Goal: Find specific page/section: Find specific page/section

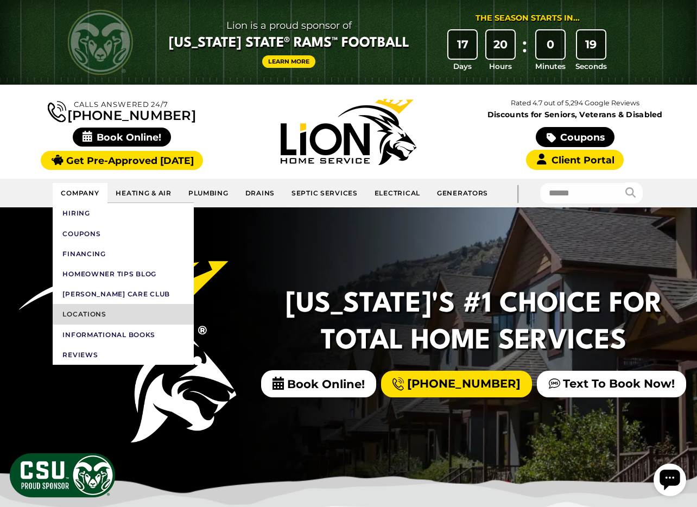
click at [101, 311] on link "Locations" at bounding box center [123, 314] width 141 height 20
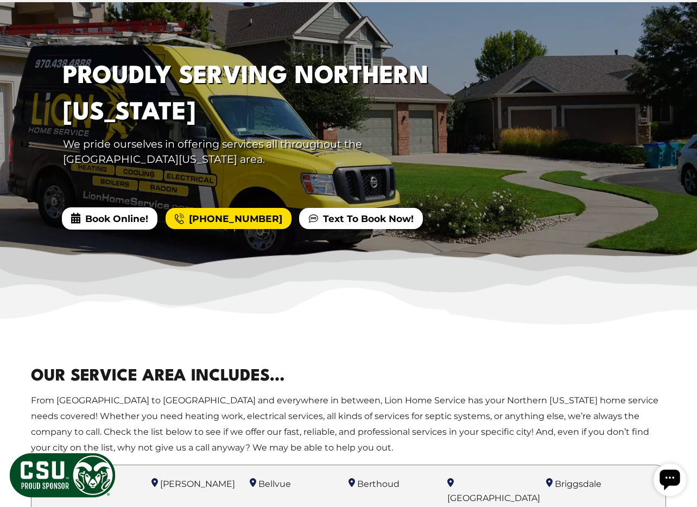
scroll to position [451, 0]
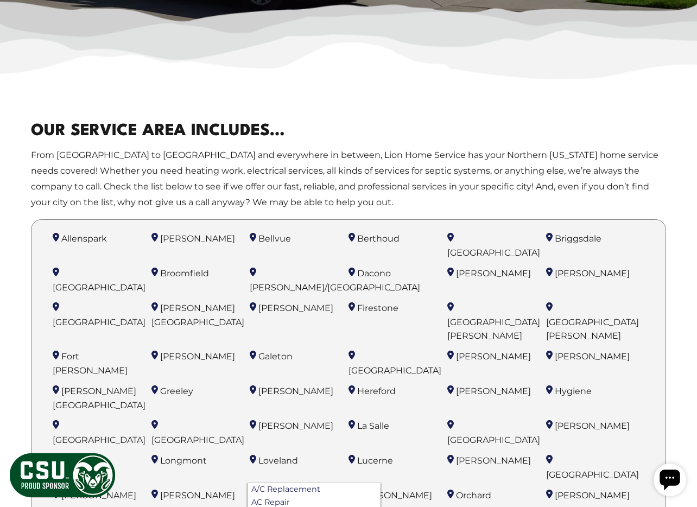
click at [279, 456] on span "Loveland" at bounding box center [279, 461] width 40 height 10
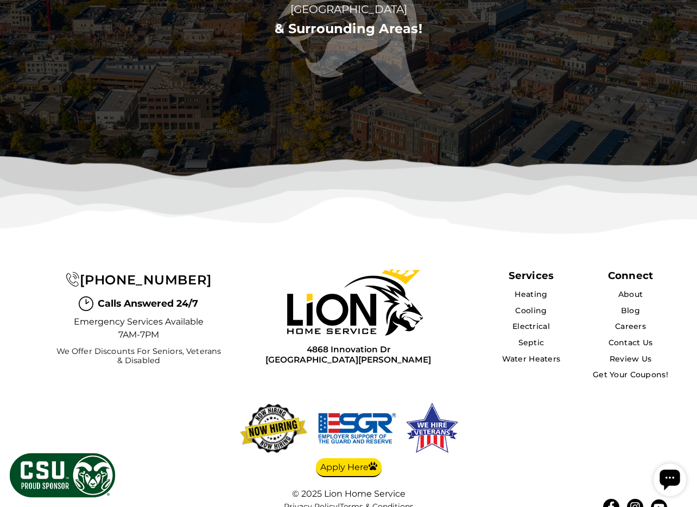
scroll to position [3040, 0]
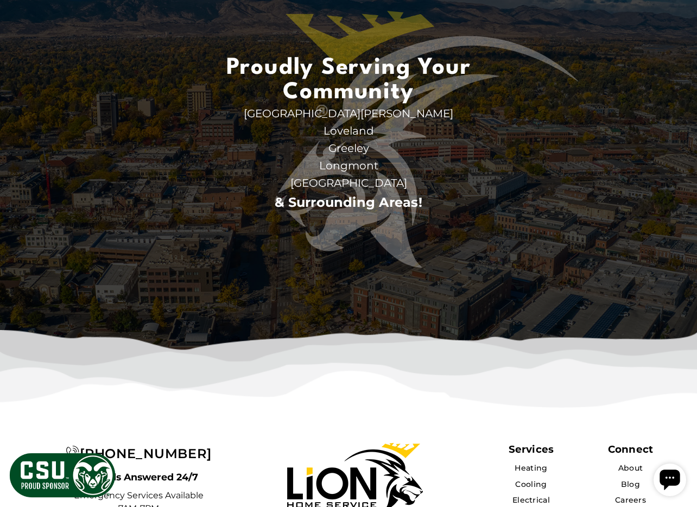
click at [339, 122] on span "Loveland" at bounding box center [349, 130] width 272 height 17
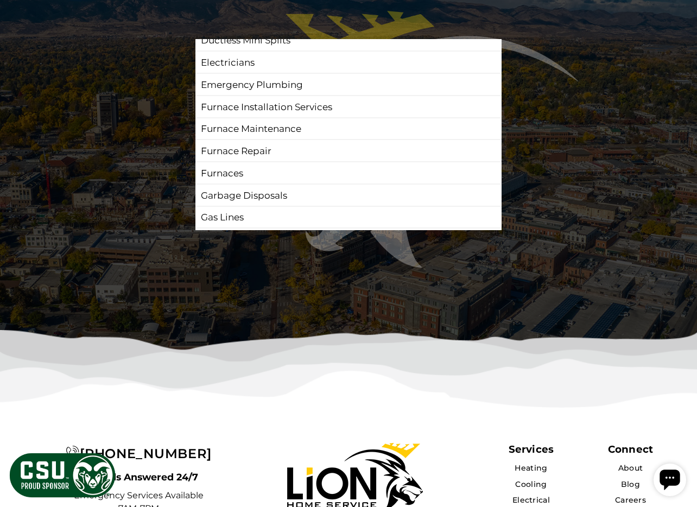
scroll to position [0, 0]
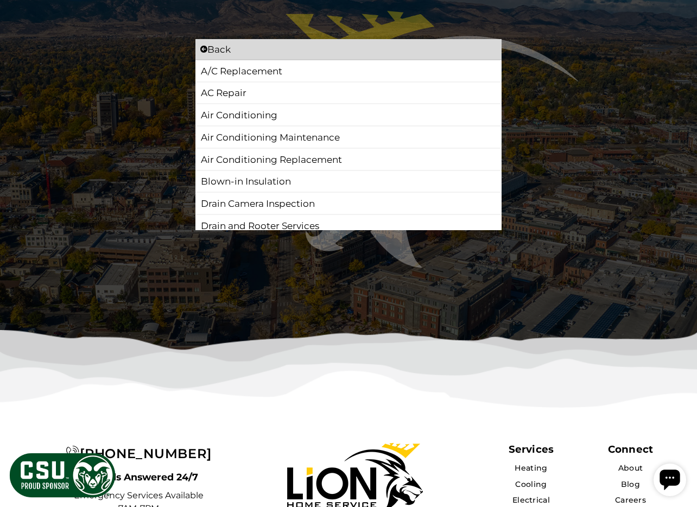
click at [304, 364] on img at bounding box center [348, 378] width 697 height 96
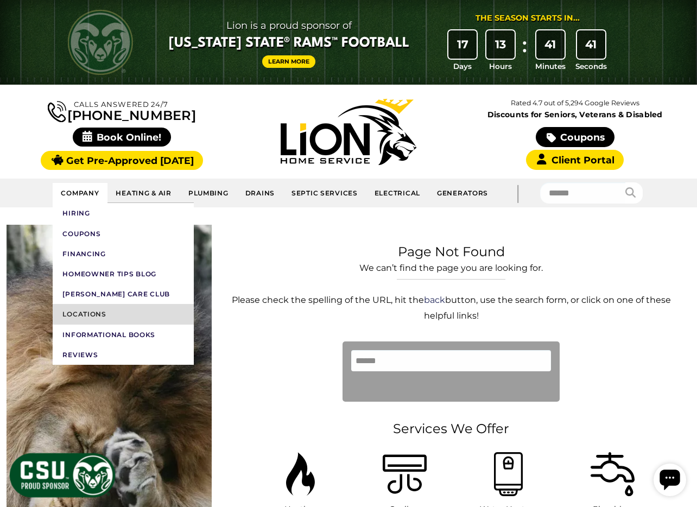
click at [91, 319] on link "Locations" at bounding box center [123, 314] width 141 height 20
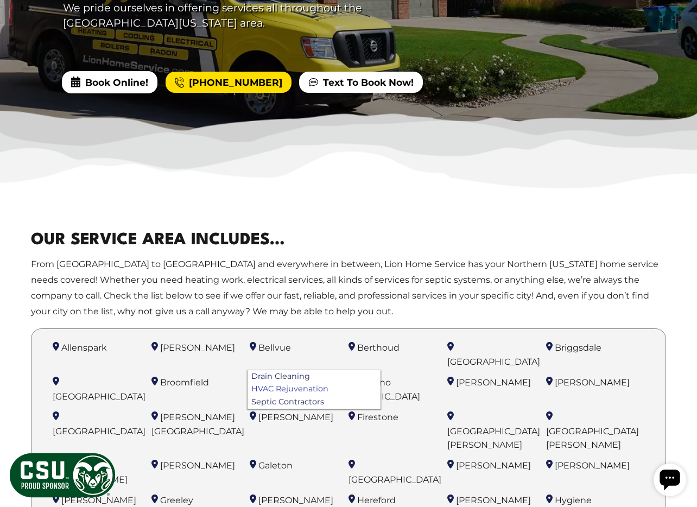
scroll to position [465, 0]
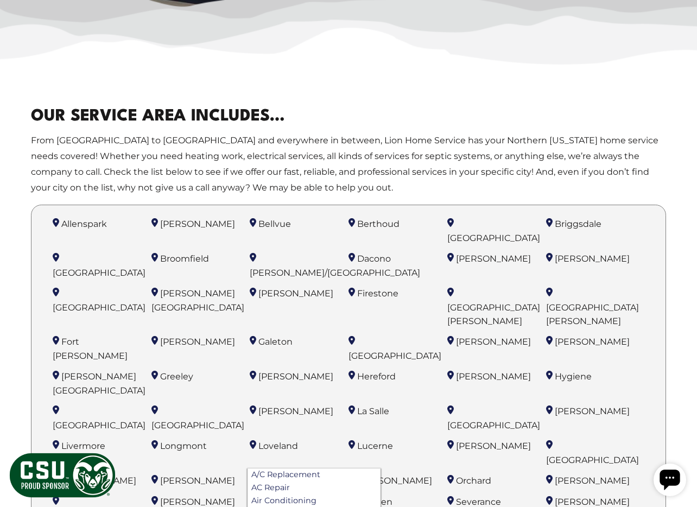
click at [281, 441] on span "Loveland" at bounding box center [279, 446] width 40 height 10
click at [256, 438] on li "Loveland A/C Replacement AC Repair Air Conditioning Air Conditioning Maintenanc…" at bounding box center [299, 453] width 99 height 30
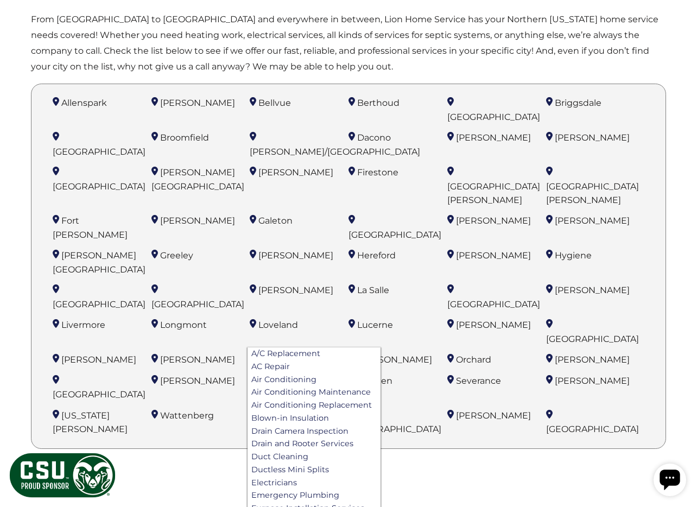
scroll to position [276, 0]
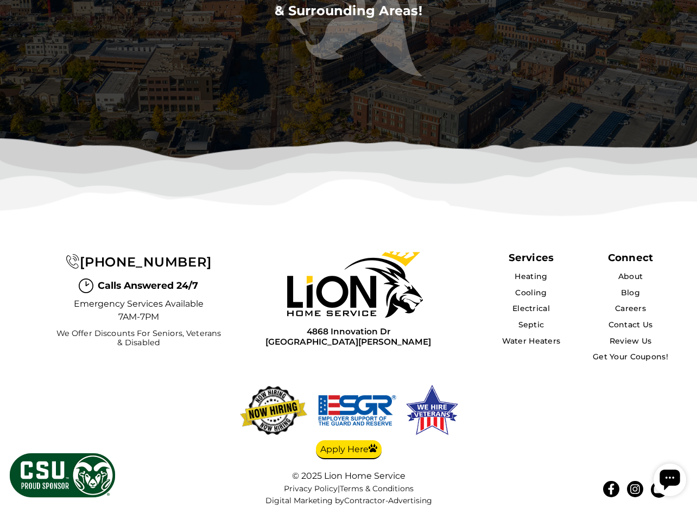
scroll to position [3045, 0]
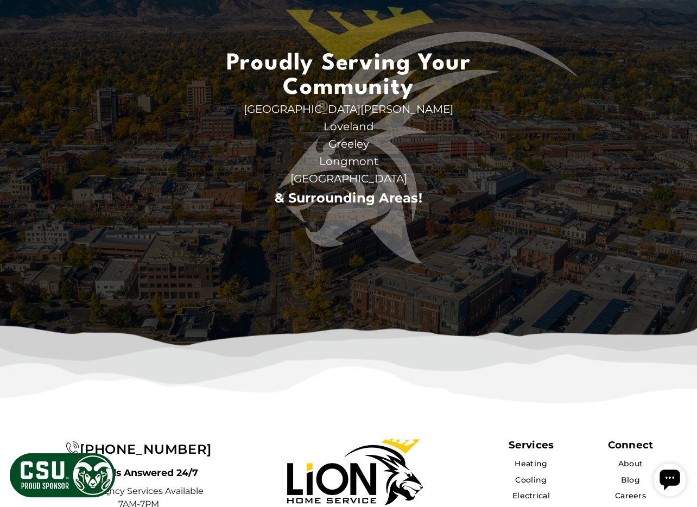
click at [353, 153] on span "Longmont" at bounding box center [349, 161] width 272 height 17
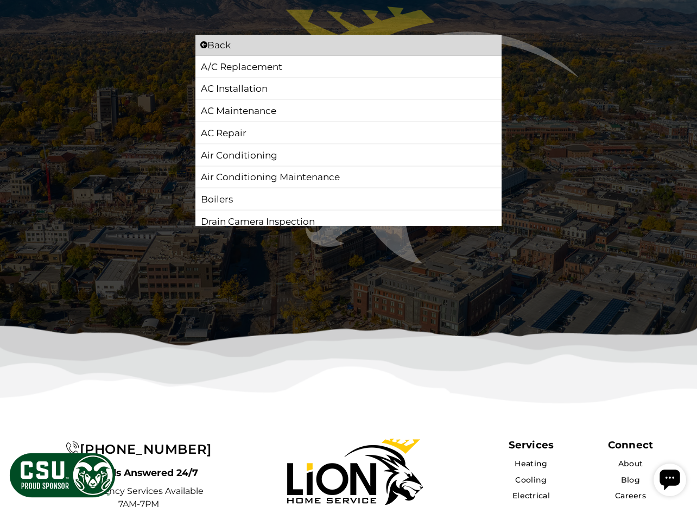
click at [619, 222] on section "Proudly Serving Your Community Fort [PERSON_NAME] Back AC Repair AC Replacement…" at bounding box center [348, 83] width 697 height 574
click at [204, 41] on icon at bounding box center [202, 45] width 8 height 8
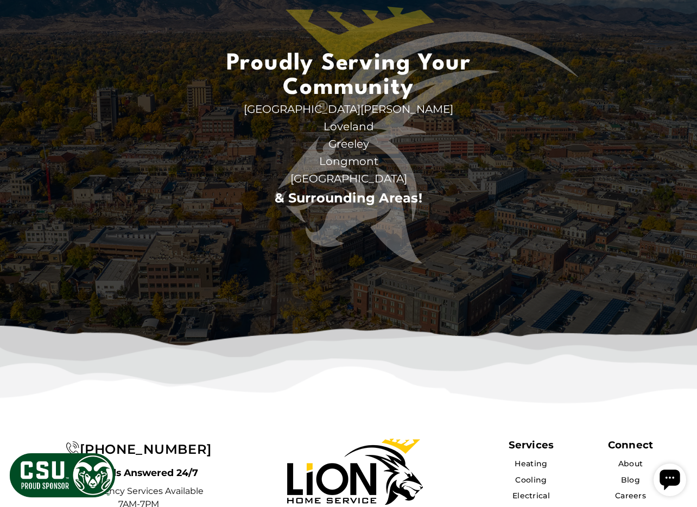
click at [356, 118] on span "Loveland" at bounding box center [349, 126] width 272 height 17
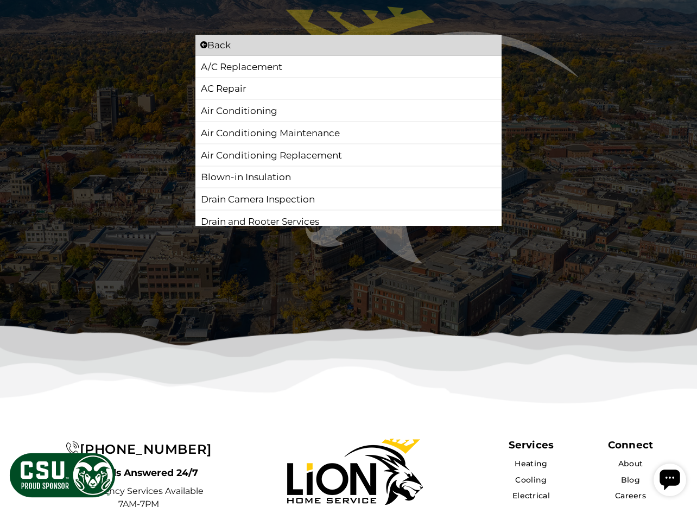
click at [263, 103] on link "Air Conditioning" at bounding box center [348, 111] width 297 height 16
